Goal: Answer question/provide support: Share knowledge or assist other users

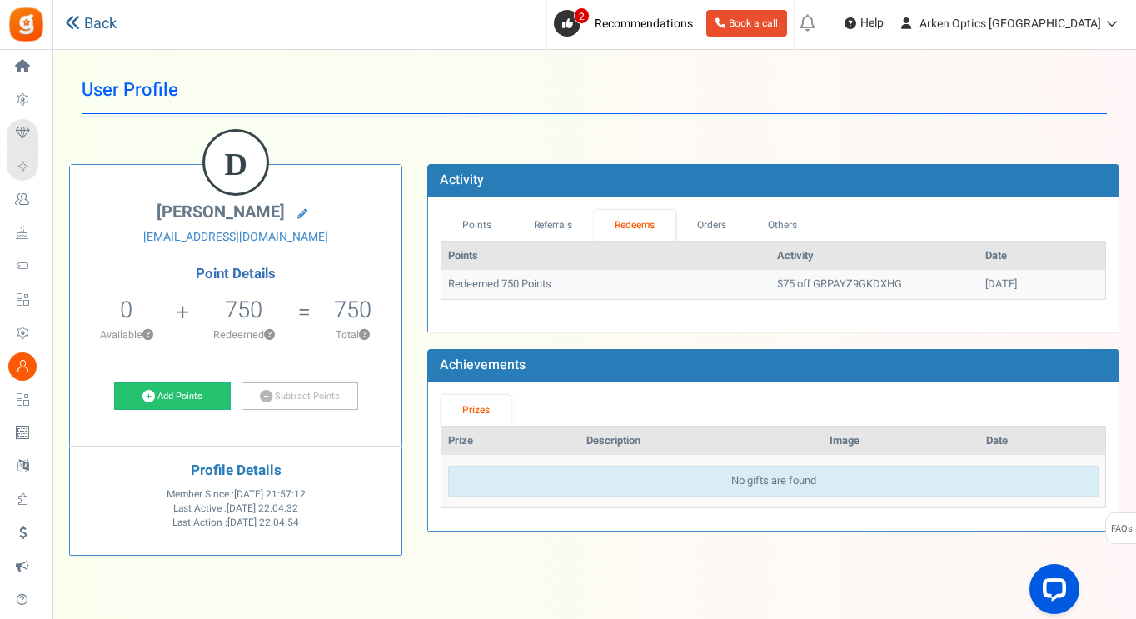
click at [92, 18] on link "Back" at bounding box center [91, 24] width 52 height 22
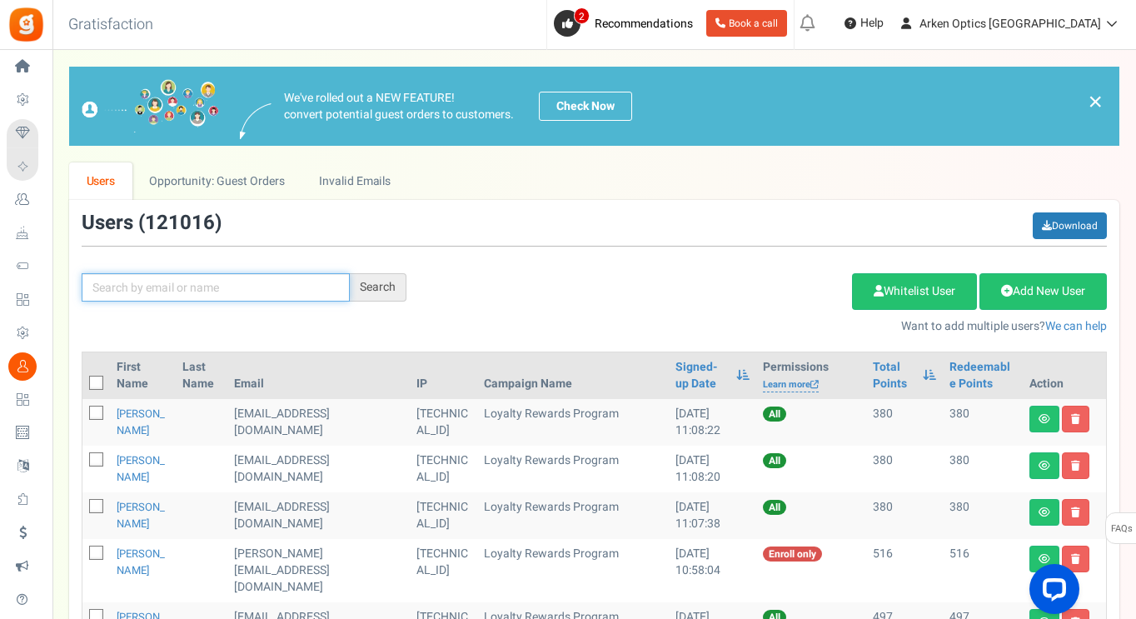
click at [217, 295] on input "text" at bounding box center [216, 287] width 268 height 28
paste input "[EMAIL_ADDRESS][DOMAIN_NAME]"
type input "[EMAIL_ADDRESS][DOMAIN_NAME]"
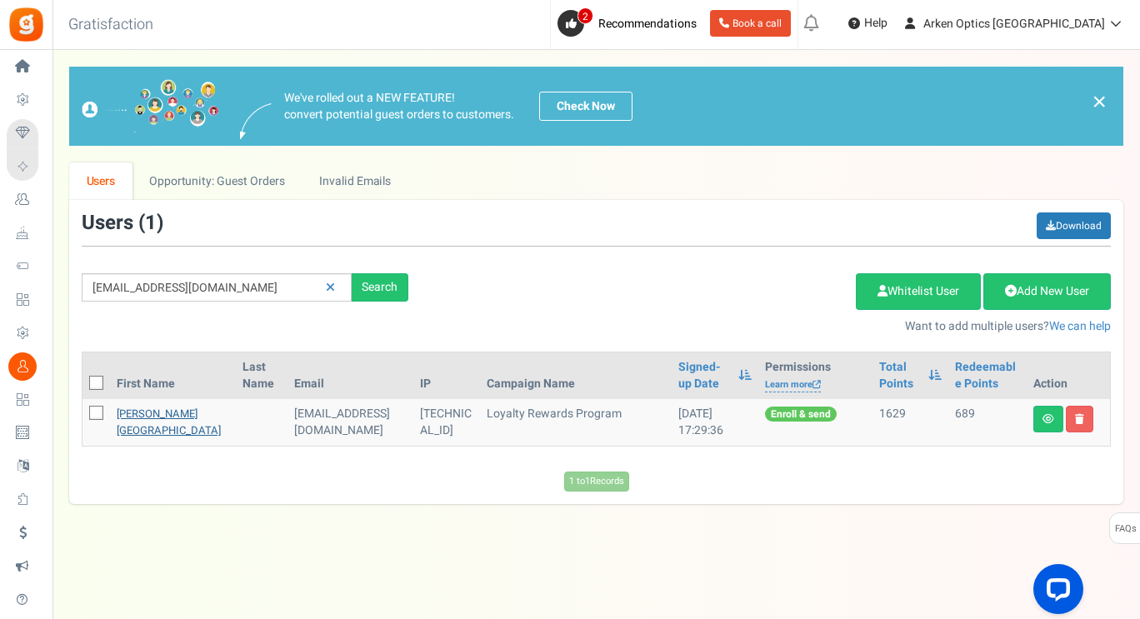
click at [126, 429] on link "[PERSON_NAME][GEOGRAPHIC_DATA]" at bounding box center [169, 422] width 104 height 32
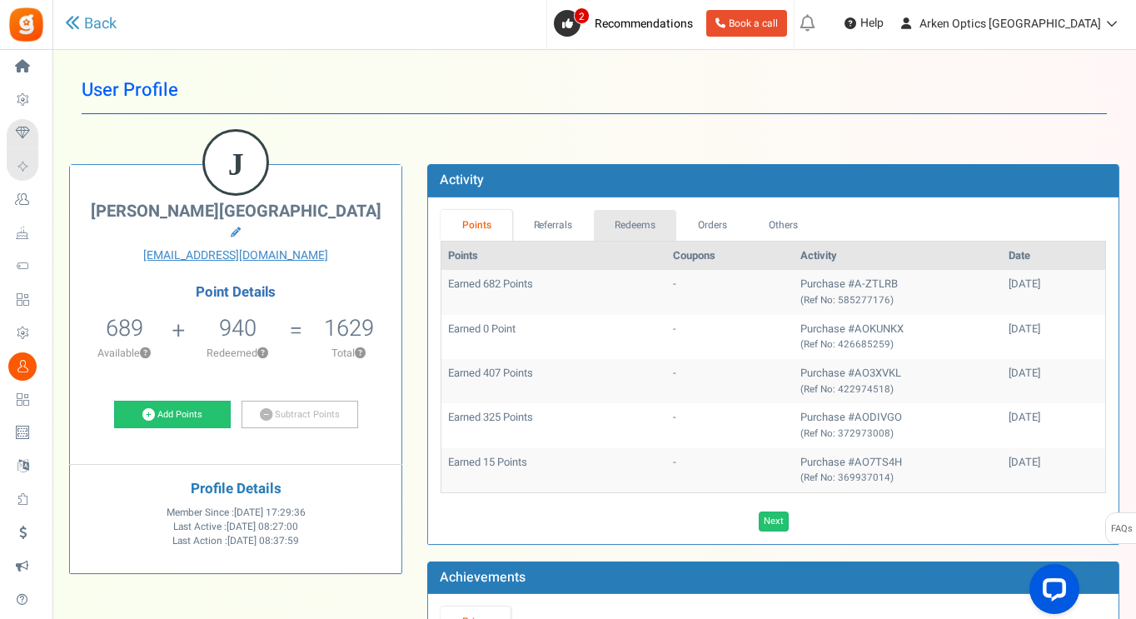
click at [642, 231] on link "Redeems" at bounding box center [635, 225] width 83 height 31
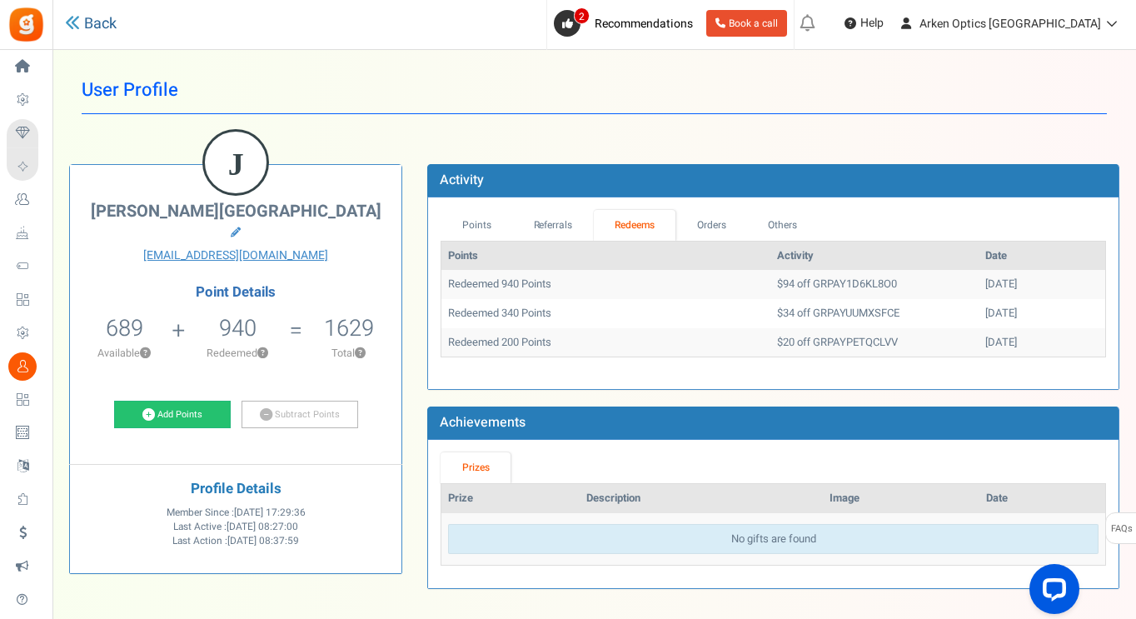
click at [114, 28] on link "Back" at bounding box center [91, 24] width 52 height 22
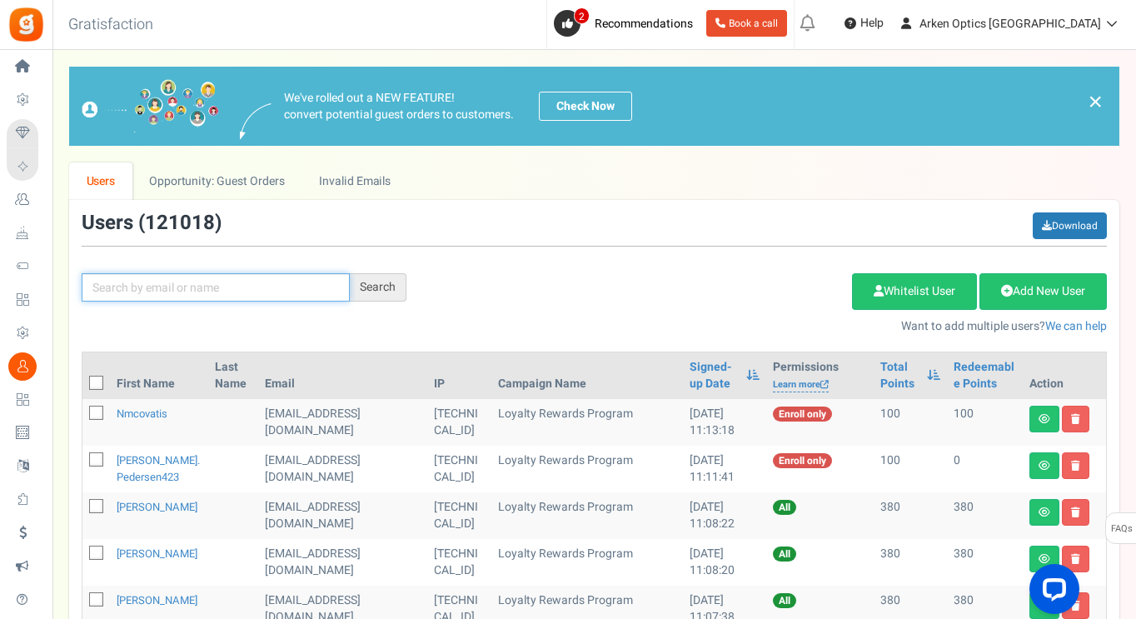
click at [248, 285] on input "text" at bounding box center [216, 287] width 268 height 28
paste input "[PERSON_NAME]"
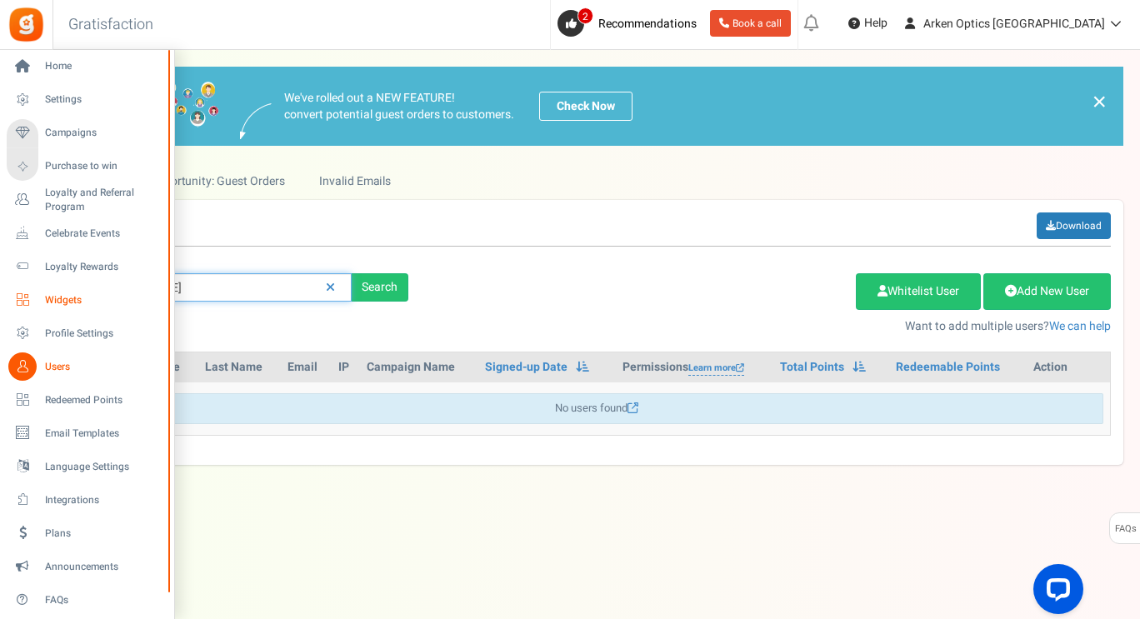
drag, startPoint x: 156, startPoint y: 291, endPoint x: 35, endPoint y: 304, distance: 121.5
click at [35, 304] on div "Home Settings Campaigns Purchase to win Loyalty and Referral Program New Celebr…" at bounding box center [570, 318] width 1140 height 536
paste input "[EMAIL_ADDRESS][DOMAIN_NAME]"
type input "[EMAIL_ADDRESS][DOMAIN_NAME]"
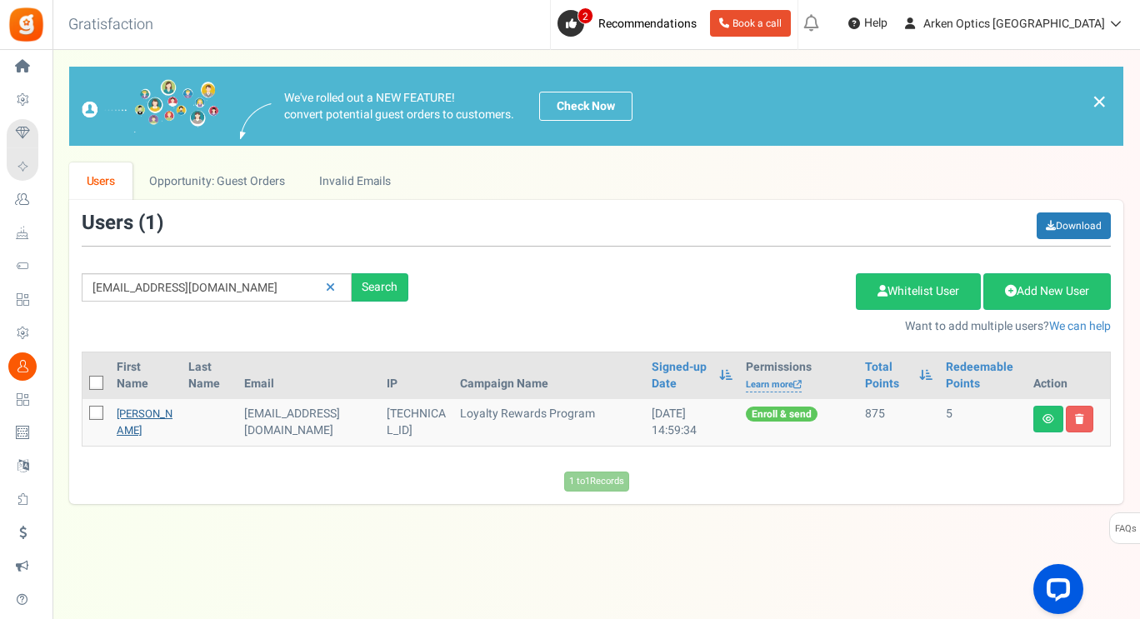
click at [140, 425] on link "[PERSON_NAME]" at bounding box center [145, 422] width 56 height 32
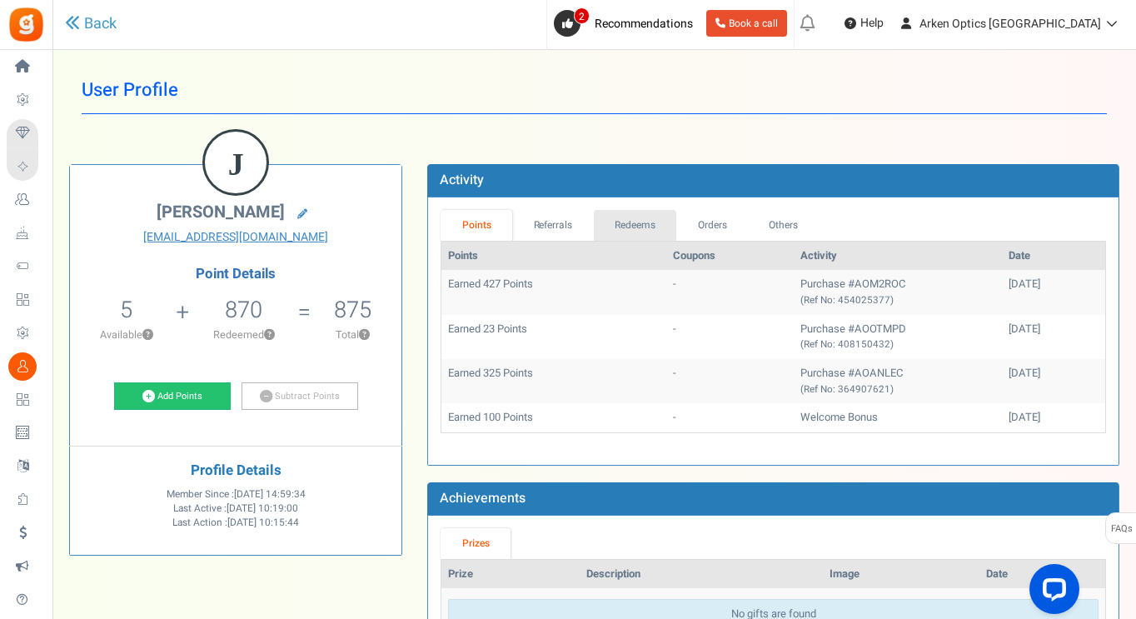
click at [629, 228] on link "Redeems" at bounding box center [635, 225] width 83 height 31
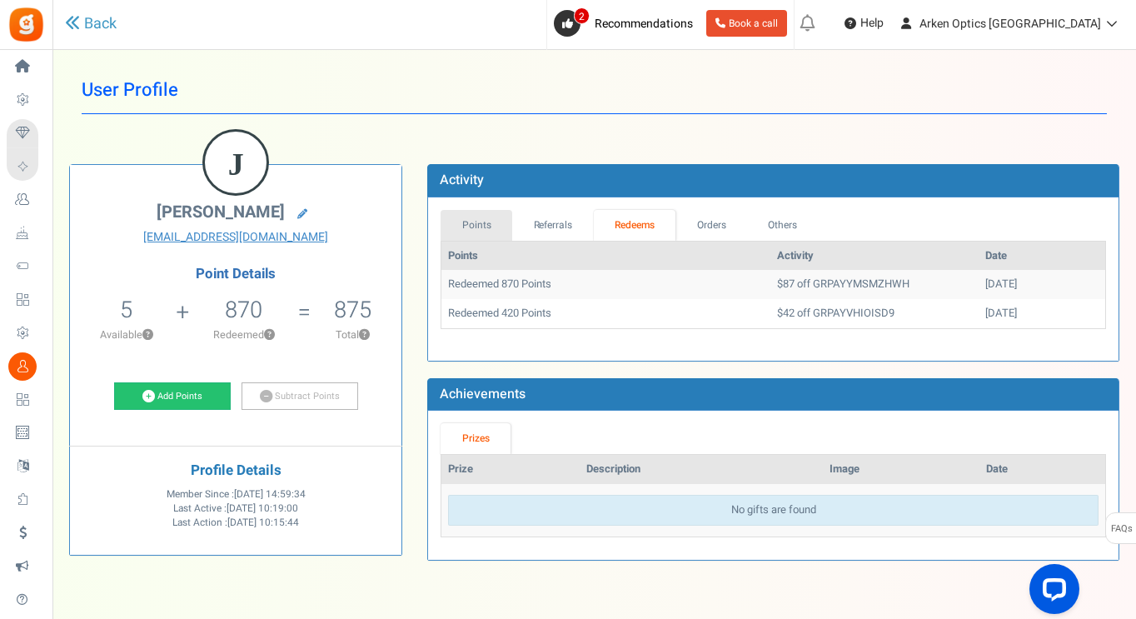
click at [478, 220] on link "Points" at bounding box center [477, 225] width 72 height 31
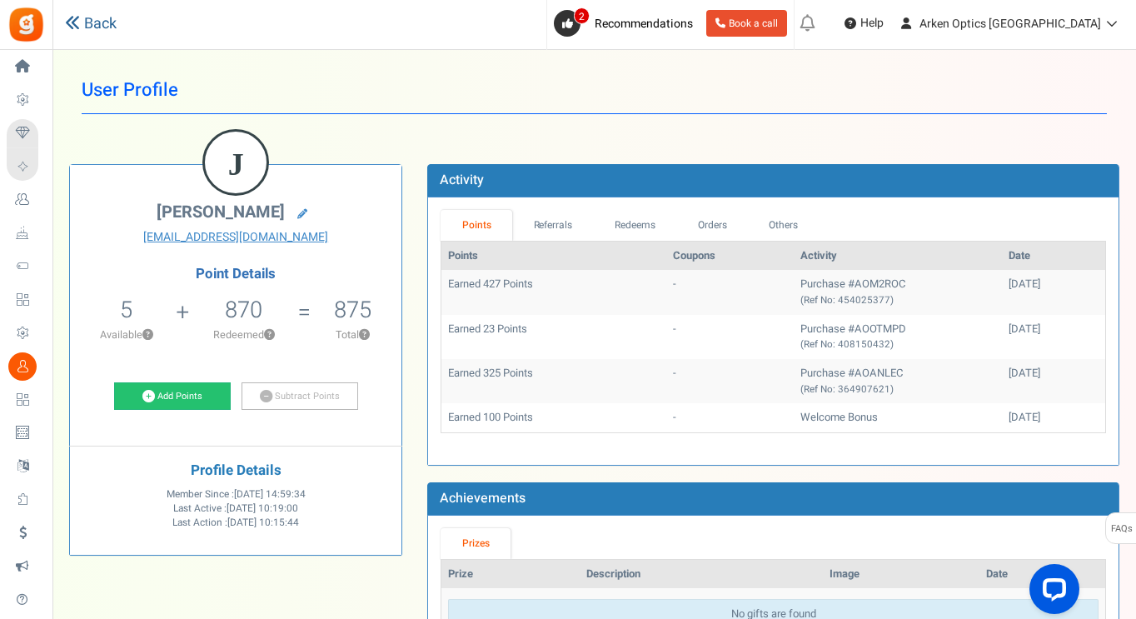
click at [91, 21] on link "Back" at bounding box center [91, 24] width 52 height 22
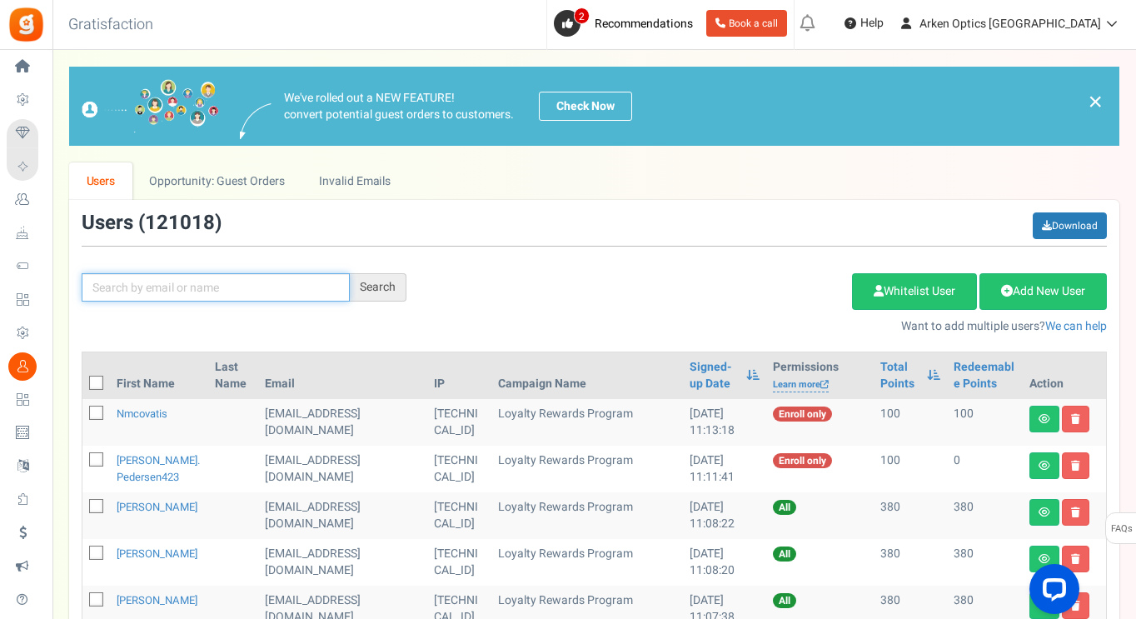
click at [207, 291] on input "text" at bounding box center [216, 287] width 268 height 28
paste input "[PERSON_NAME][EMAIL_ADDRESS][PERSON_NAME][DOMAIN_NAME]"
type input "[PERSON_NAME][EMAIL_ADDRESS][PERSON_NAME][DOMAIN_NAME]"
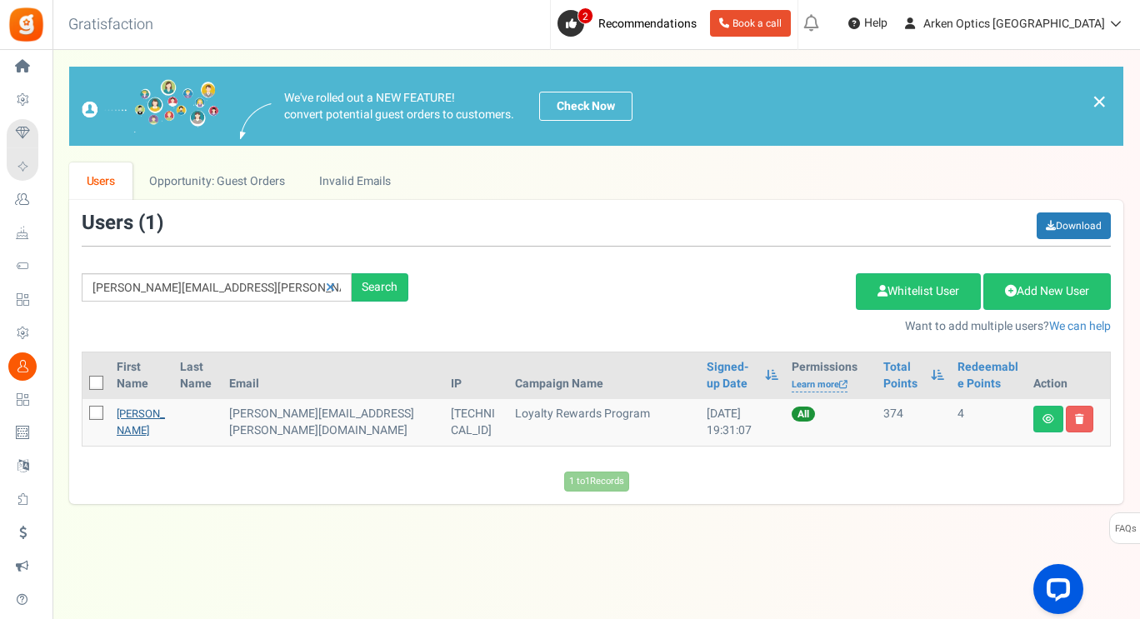
click at [147, 419] on link "[PERSON_NAME]" at bounding box center [141, 422] width 48 height 32
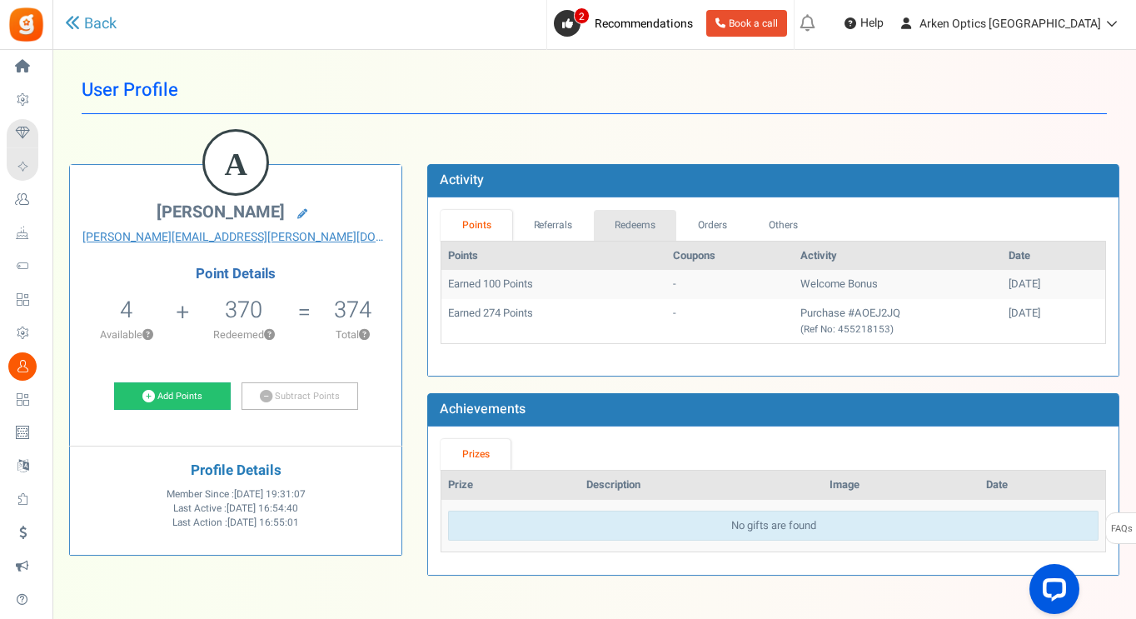
click at [627, 228] on link "Redeems" at bounding box center [635, 225] width 83 height 31
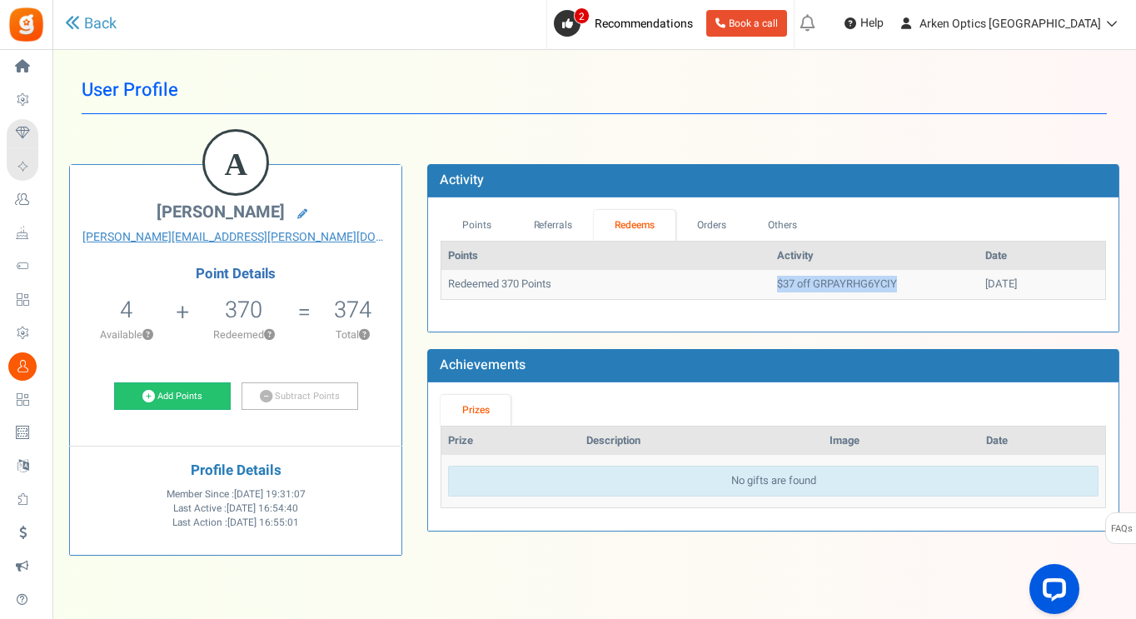
drag, startPoint x: 857, startPoint y: 281, endPoint x: 734, endPoint y: 291, distance: 123.7
click at [771, 291] on td "$37 off GRPAYRHG6YCIY" at bounding box center [875, 284] width 208 height 29
copy td "$37 off GRPAYRHG6YCIY"
